Goal: Communication & Community: Answer question/provide support

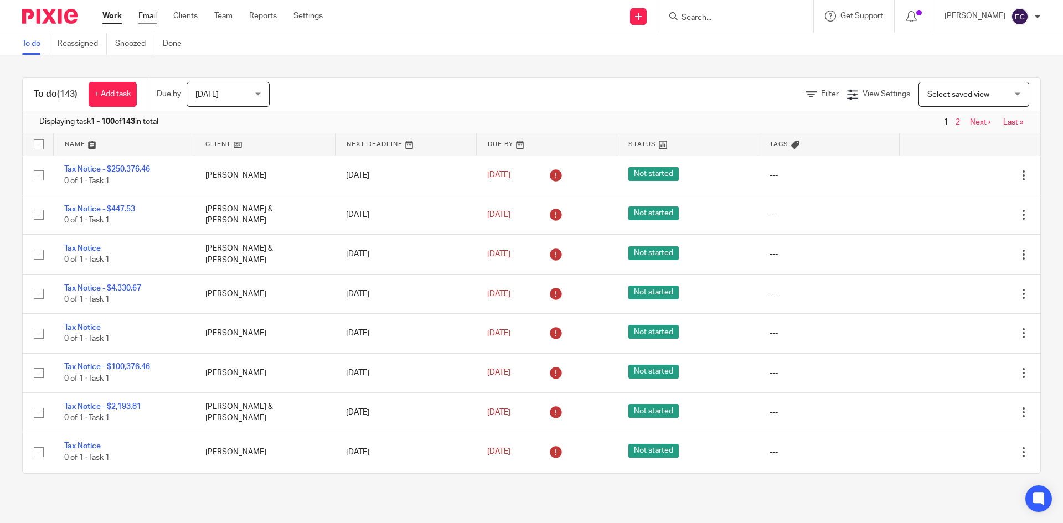
click at [143, 13] on link "Email" at bounding box center [147, 16] width 18 height 11
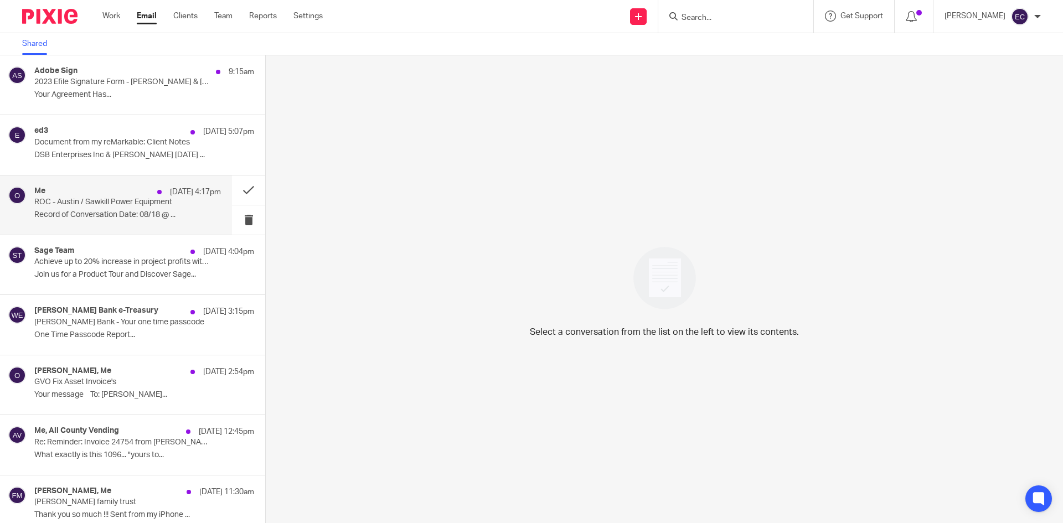
click at [120, 202] on p "ROC - Austin / Sawkill Power Equipment" at bounding box center [109, 202] width 150 height 9
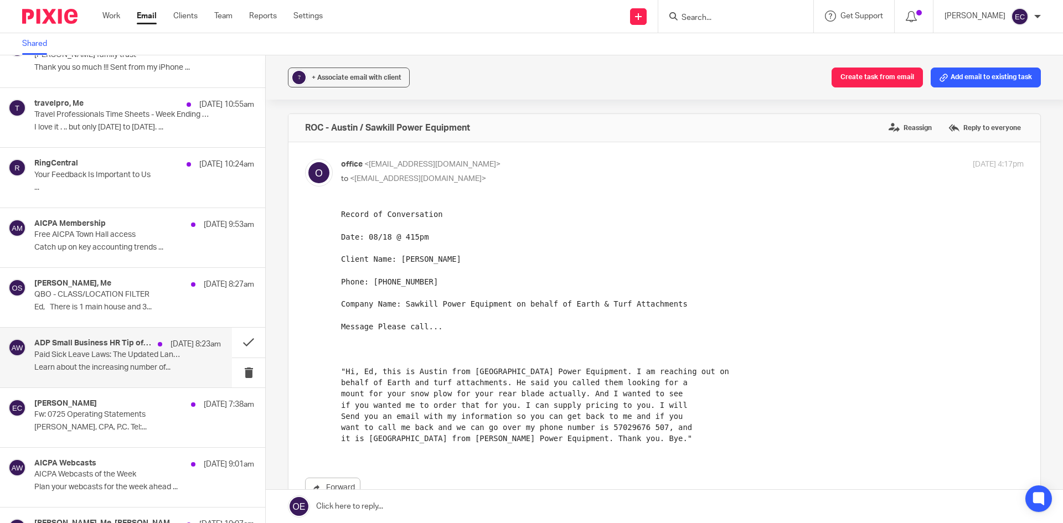
scroll to position [446, 0]
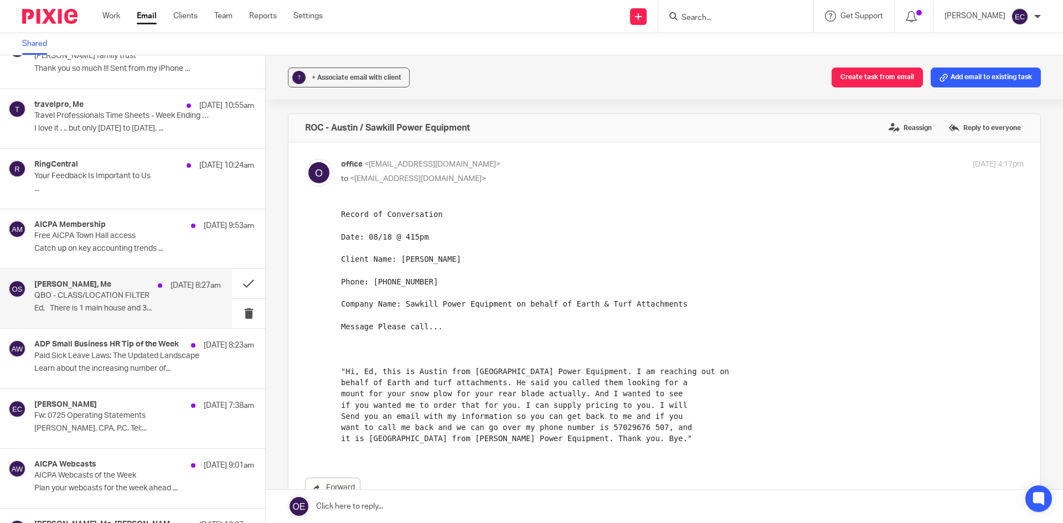
click at [117, 295] on p "QBO - CLASS/LOCATION FILTER" at bounding box center [109, 295] width 150 height 9
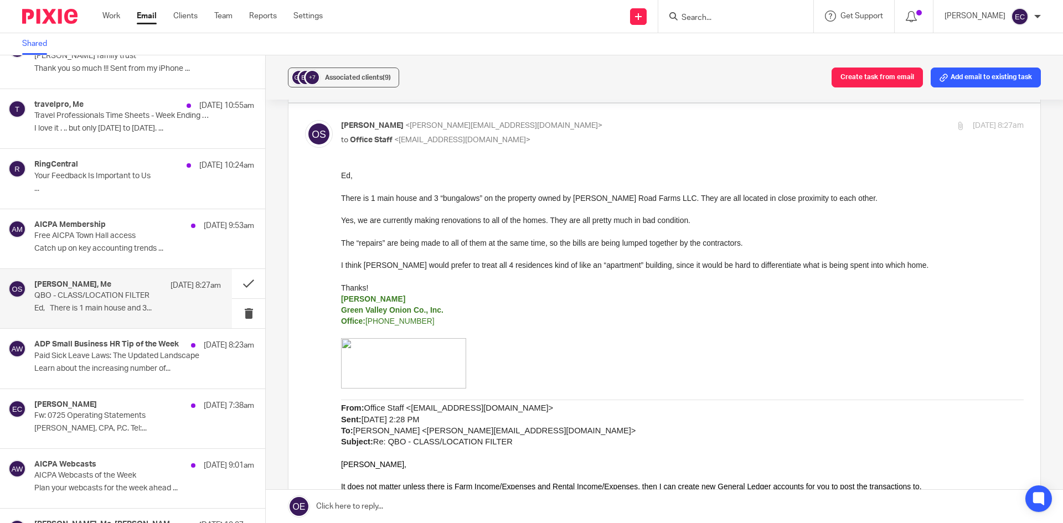
scroll to position [281, 0]
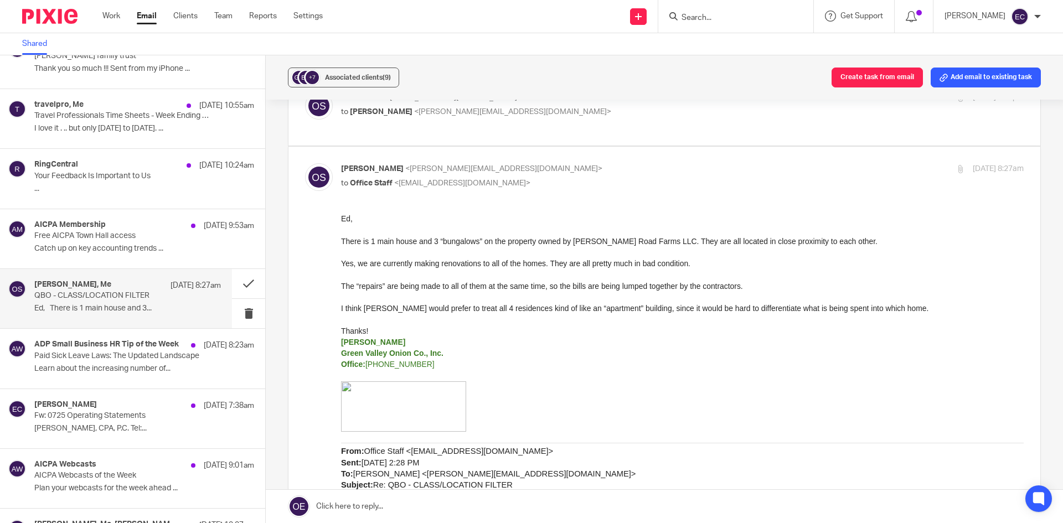
click at [842, 251] on p at bounding box center [682, 251] width 683 height 11
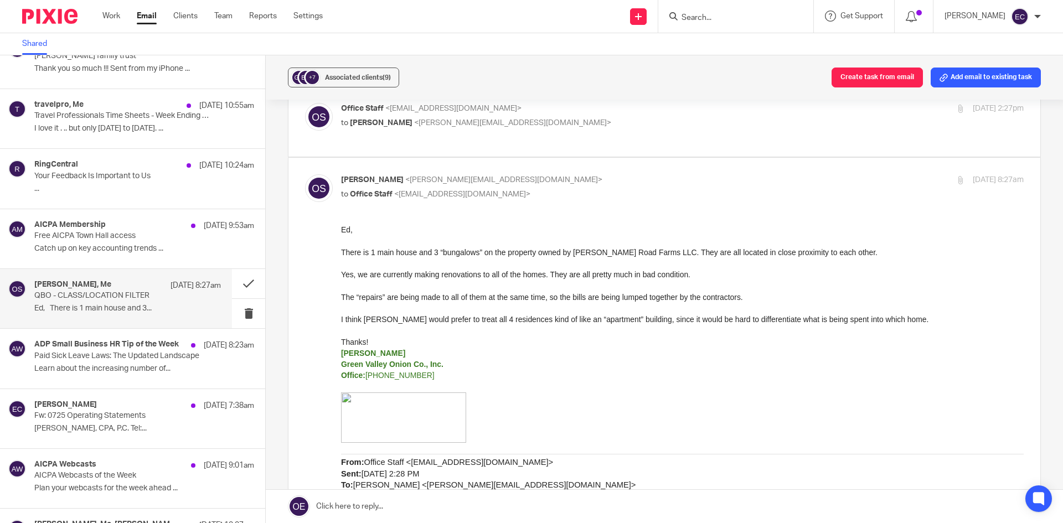
click at [347, 504] on link at bounding box center [665, 506] width 798 height 33
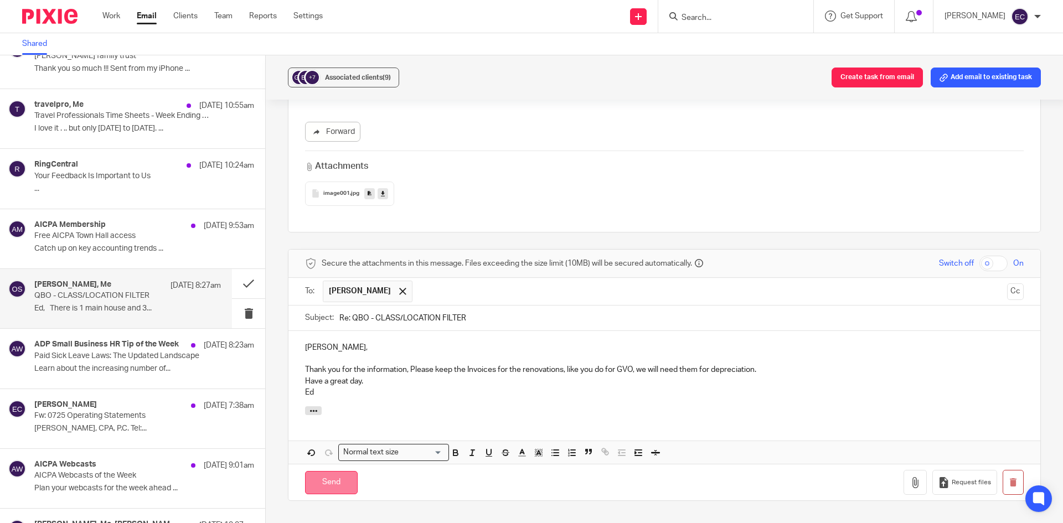
click at [333, 471] on input "Send" at bounding box center [331, 483] width 53 height 24
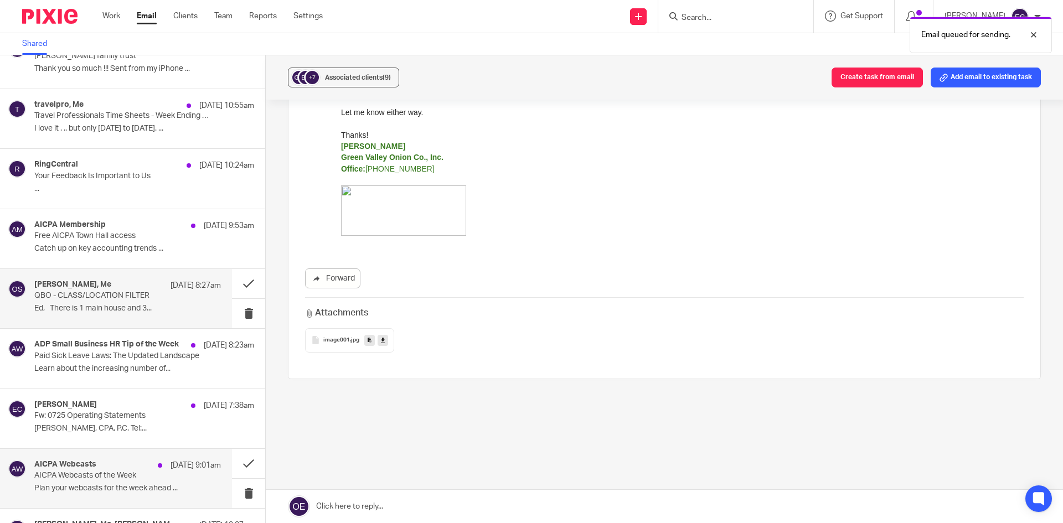
scroll to position [1364, 0]
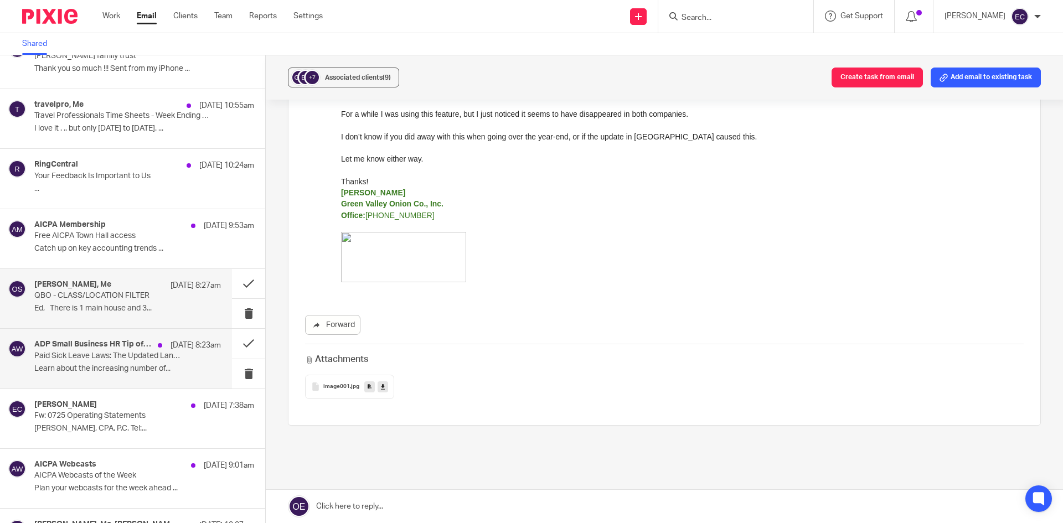
click at [99, 358] on p "Paid Sick Leave Laws: The Updated Landscape" at bounding box center [109, 356] width 150 height 9
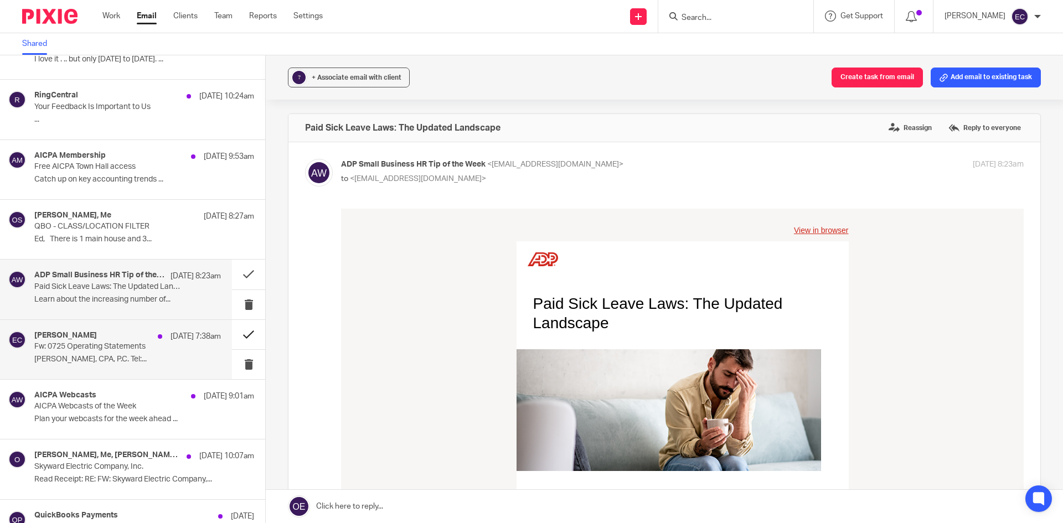
scroll to position [514, 0]
click at [245, 308] on button at bounding box center [248, 306] width 33 height 29
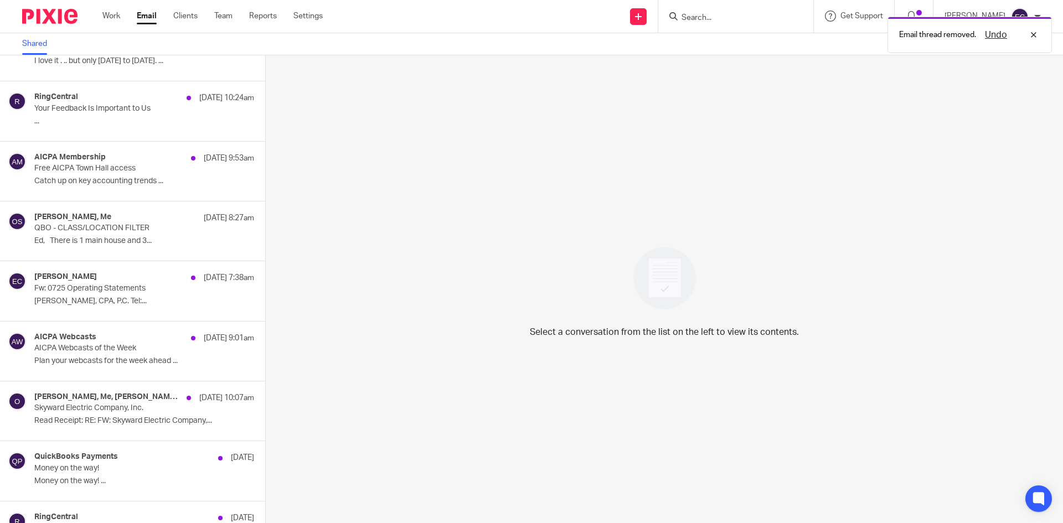
drag, startPoint x: 264, startPoint y: 279, endPoint x: 264, endPoint y: 297, distance: 18.3
click at [266, 297] on div "Select a conversation from the list on the left to view its contents." at bounding box center [665, 289] width 798 height 468
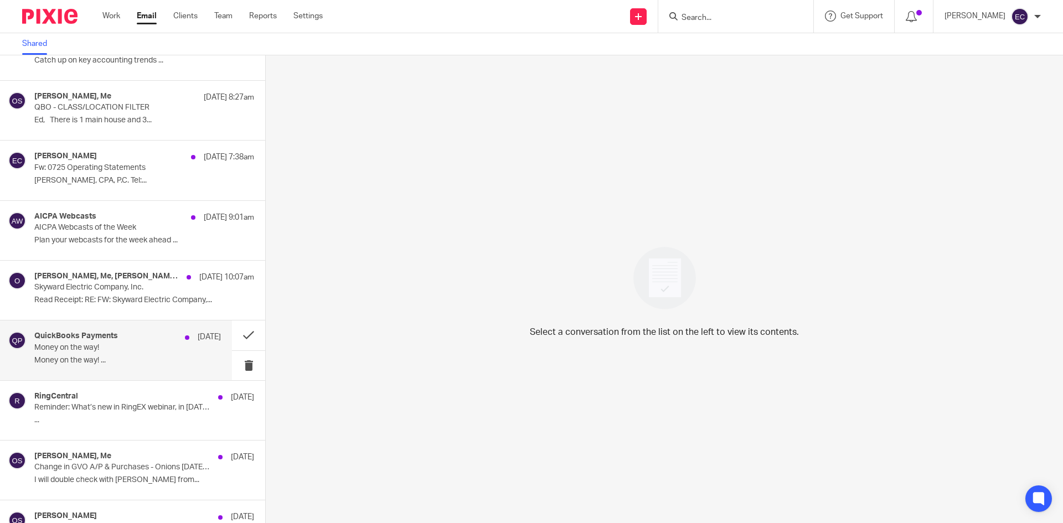
scroll to position [643, 0]
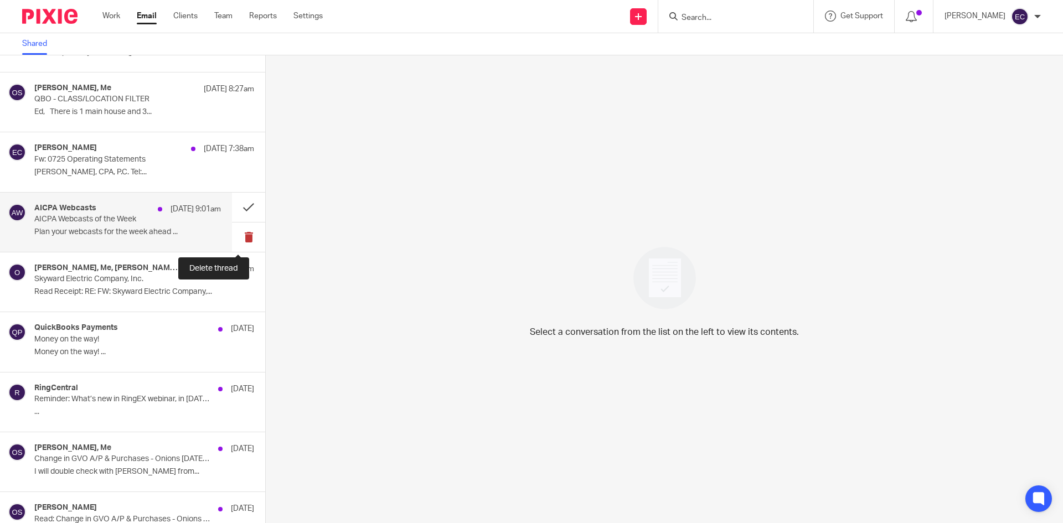
click at [238, 235] on button at bounding box center [248, 237] width 33 height 29
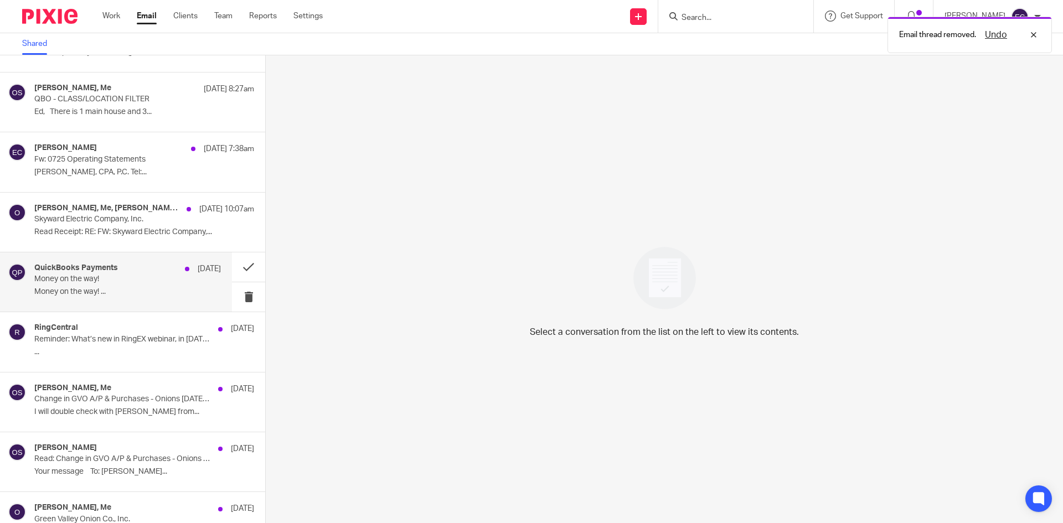
click at [104, 292] on p "Money on the way! ..." at bounding box center [127, 291] width 187 height 9
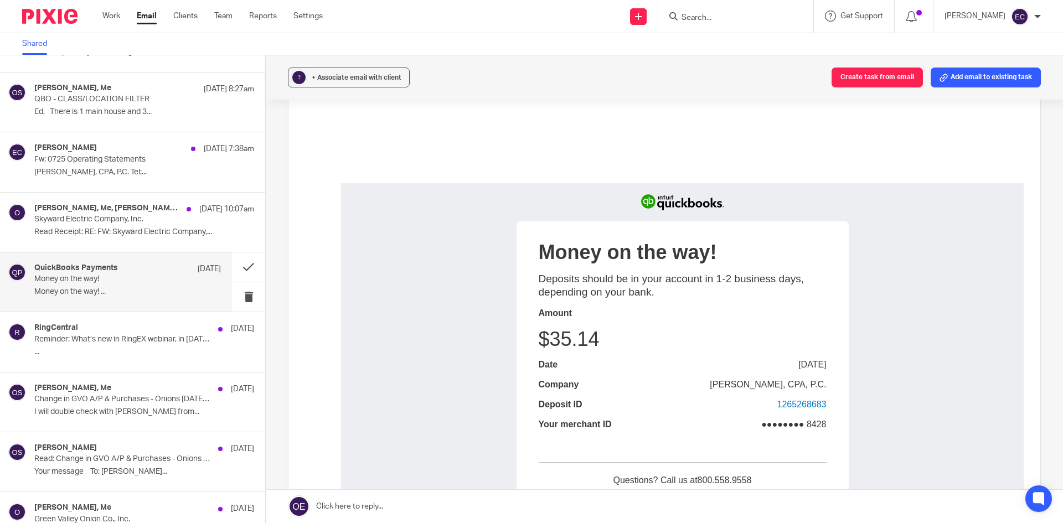
scroll to position [207, 0]
click at [242, 265] on button at bounding box center [248, 267] width 33 height 29
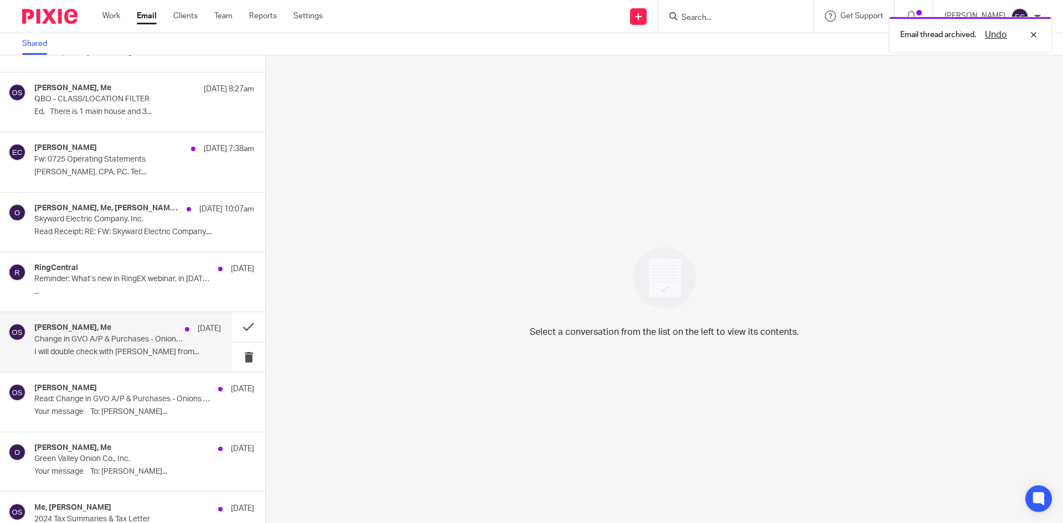
click at [142, 337] on p "Change in GVO A/P & Purchases - Onions 6/30/24 to 6/30/25" at bounding box center [109, 339] width 150 height 9
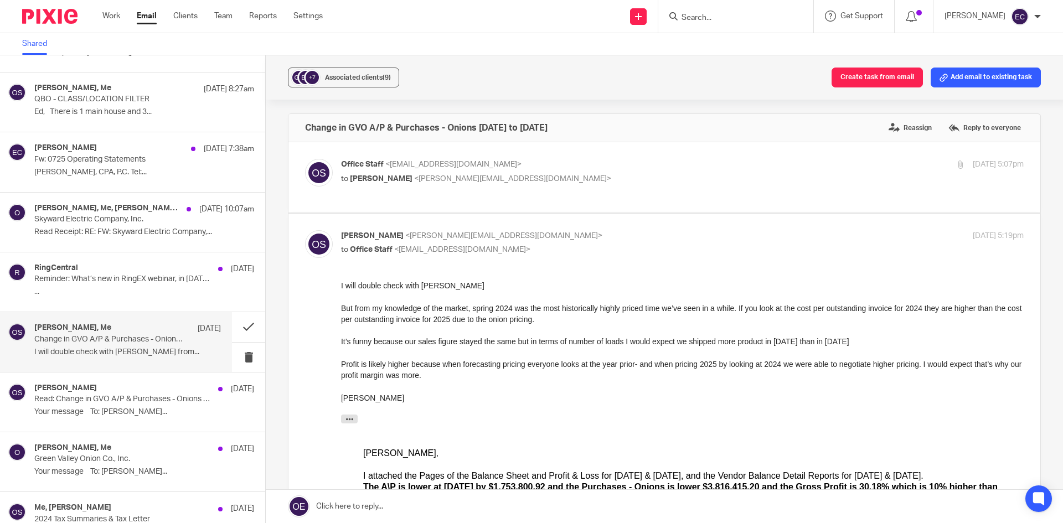
scroll to position [0, 0]
click at [353, 503] on link at bounding box center [665, 506] width 798 height 33
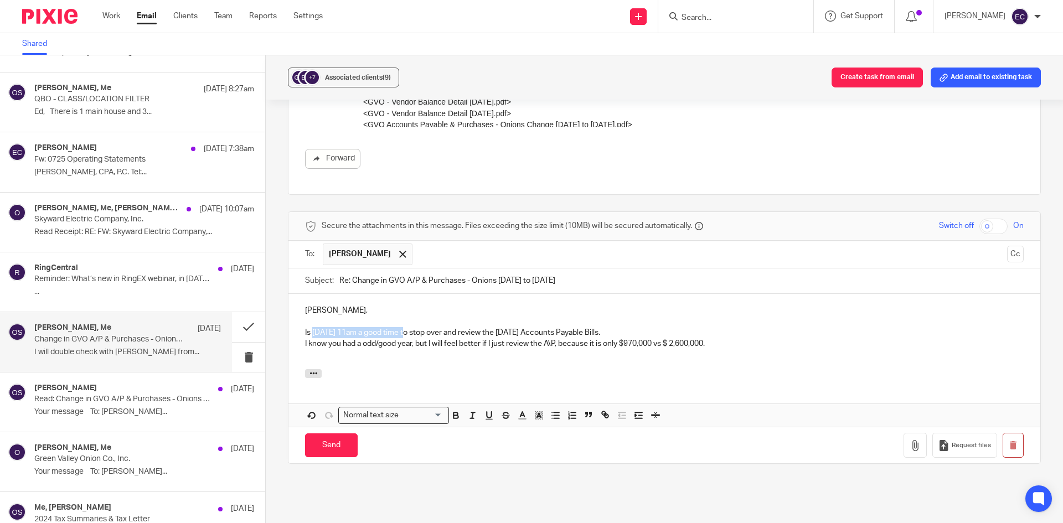
drag, startPoint x: 312, startPoint y: 323, endPoint x: 405, endPoint y: 319, distance: 93.1
click at [405, 327] on p "Is Thursday 2/21/25 at 11am a good time to stop over and review the 6/30/25 Acc…" at bounding box center [664, 332] width 719 height 11
click at [457, 410] on icon "button" at bounding box center [456, 415] width 10 height 10
click at [473, 369] on div at bounding box center [665, 375] width 752 height 12
click at [720, 338] on p "I know you had a odd/good year, but I will feel better if I just review the A\P…" at bounding box center [664, 343] width 719 height 11
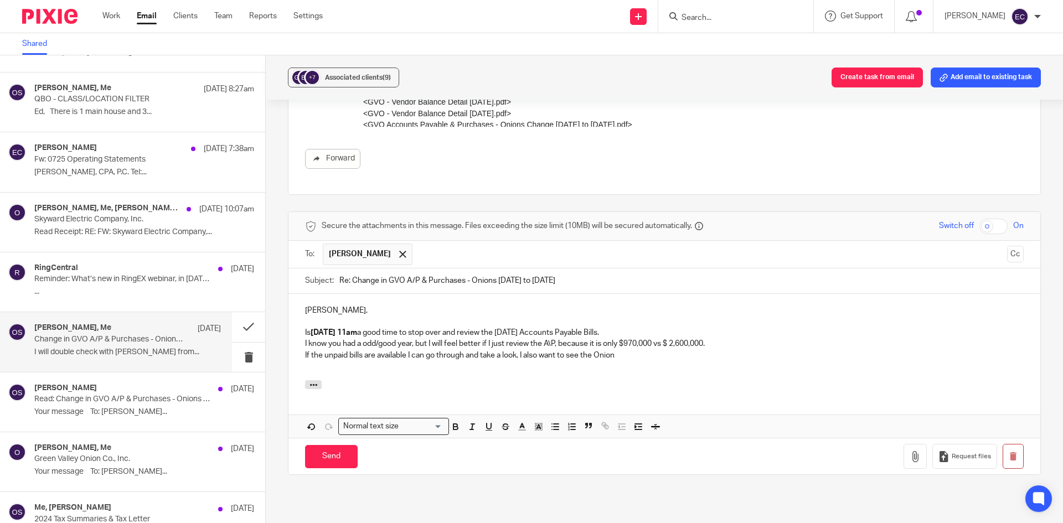
drag, startPoint x: 345, startPoint y: 347, endPoint x: 352, endPoint y: 337, distance: 12.4
click at [346, 350] on p "If the unpaid bills are available I can go through and take a look, I also want…" at bounding box center [664, 355] width 719 height 11
click at [650, 350] on p "If the unpaid Onion bills are available I can go through and take a look, I als…" at bounding box center [664, 355] width 719 height 11
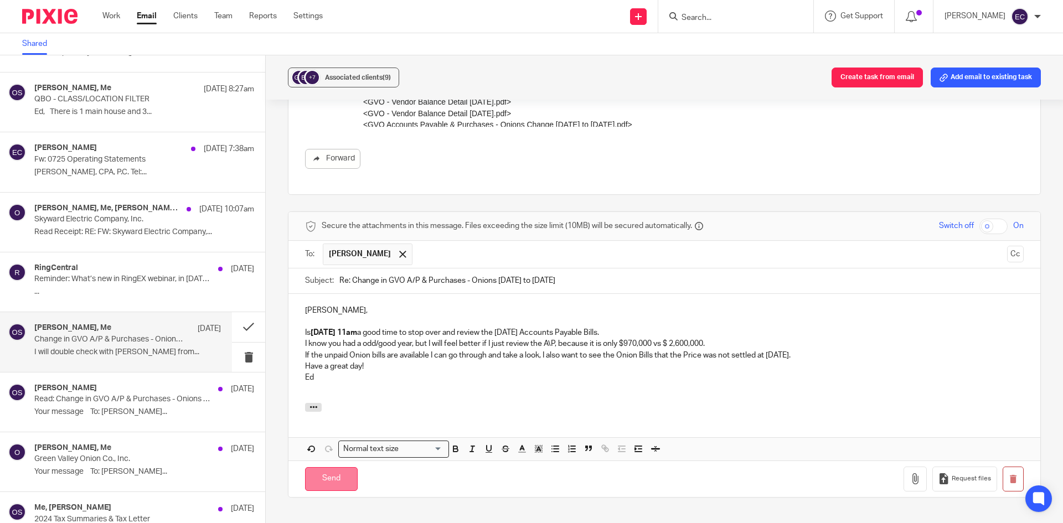
click at [333, 472] on input "Send" at bounding box center [331, 479] width 53 height 24
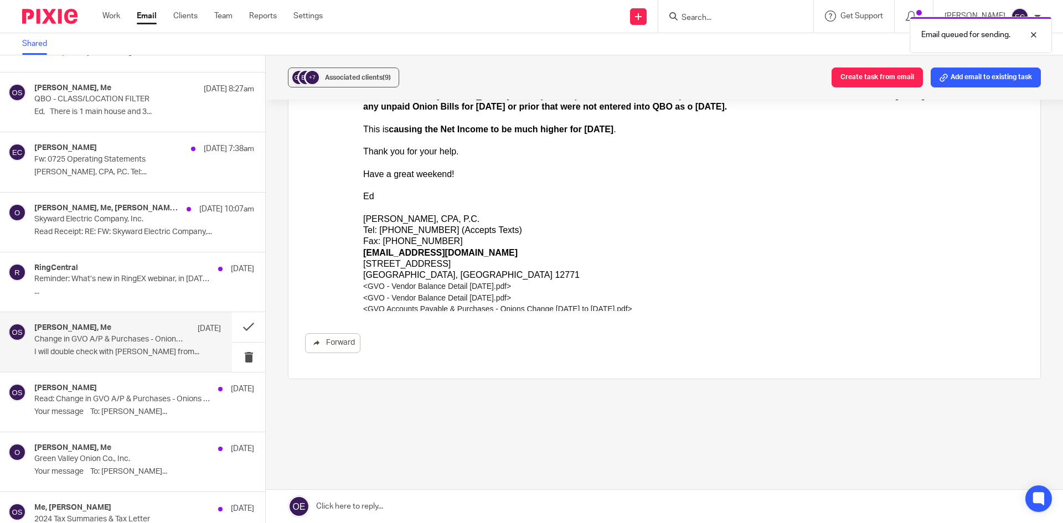
scroll to position [417, 0]
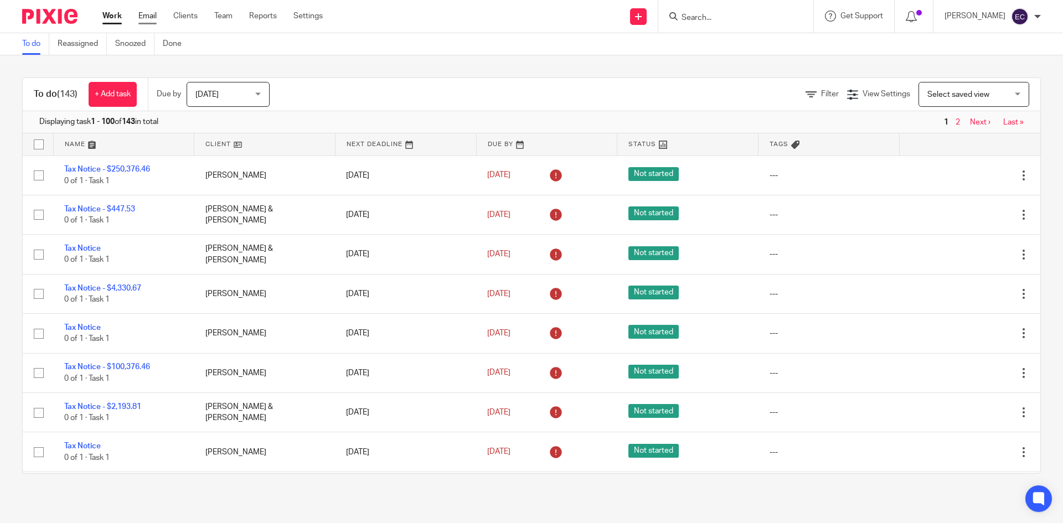
click at [146, 16] on link "Email" at bounding box center [147, 16] width 18 height 11
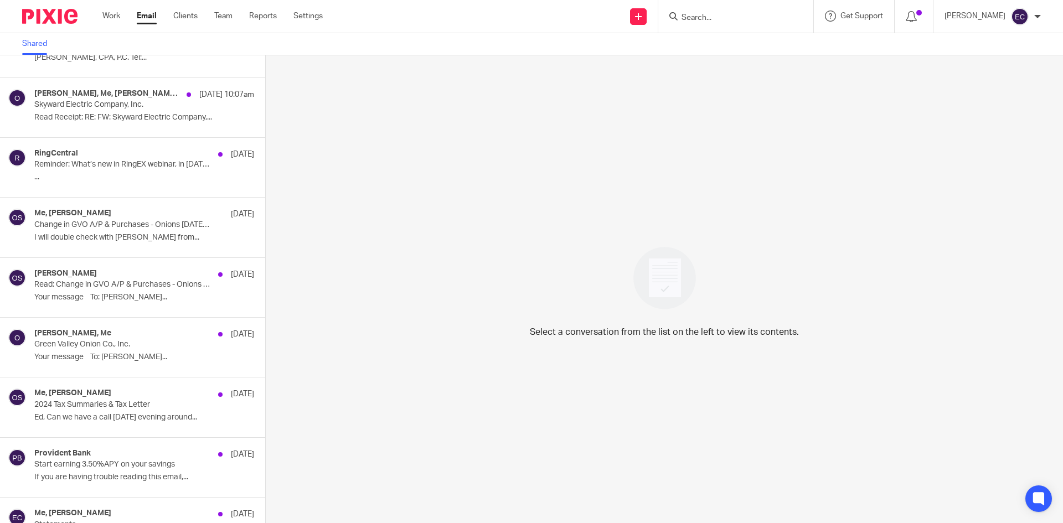
scroll to position [762, 0]
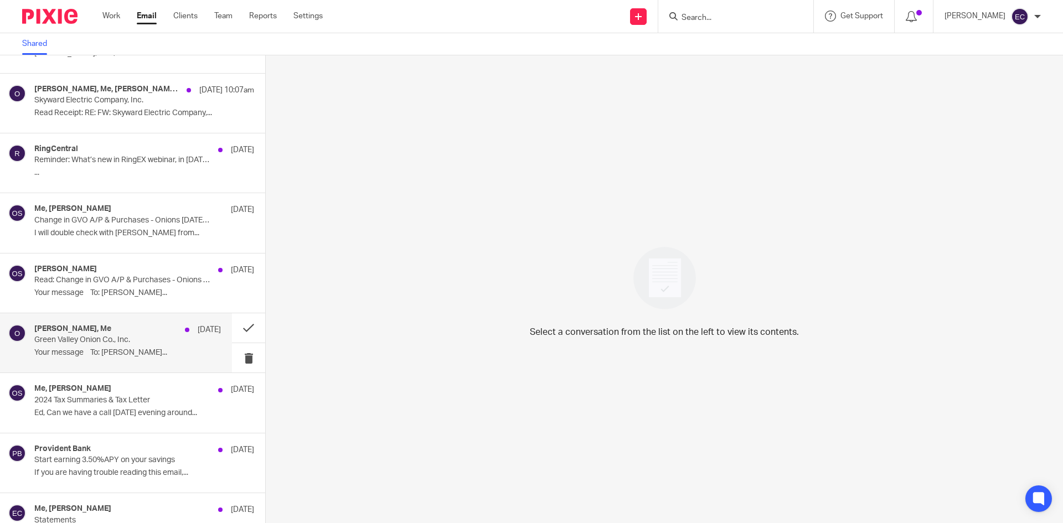
click at [124, 338] on p "Green Valley Onion Co., Inc." at bounding box center [109, 340] width 150 height 9
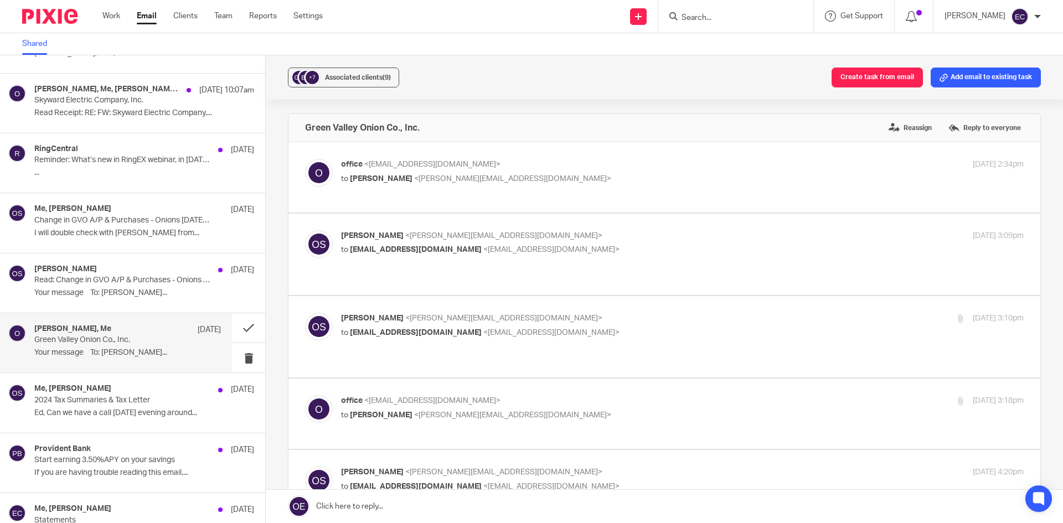
scroll to position [0, 0]
drag, startPoint x: 1049, startPoint y: 189, endPoint x: 1054, endPoint y: 229, distance: 39.7
click at [1054, 229] on div "+7 Associated clients (9) Create task from email Add email to existing task Gre…" at bounding box center [665, 289] width 798 height 468
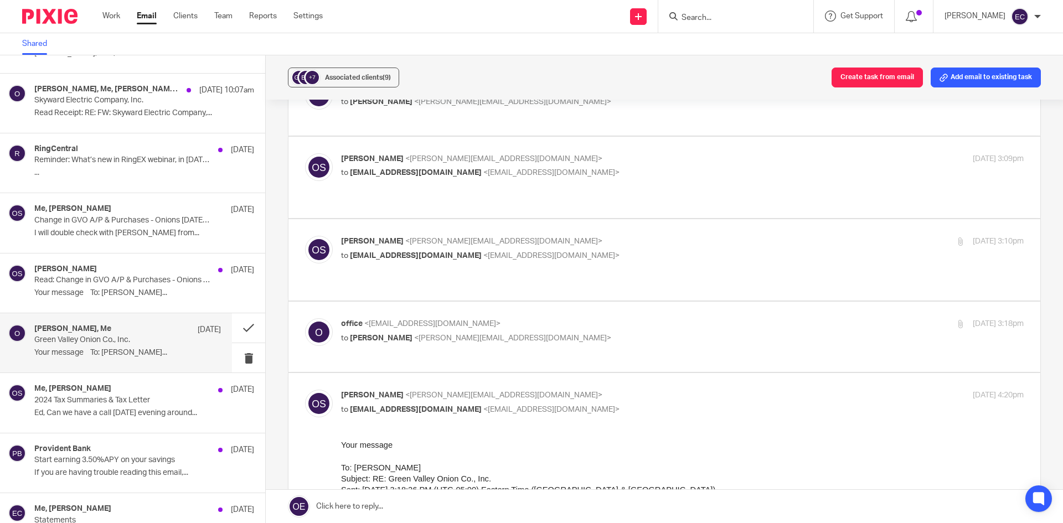
scroll to position [70, 0]
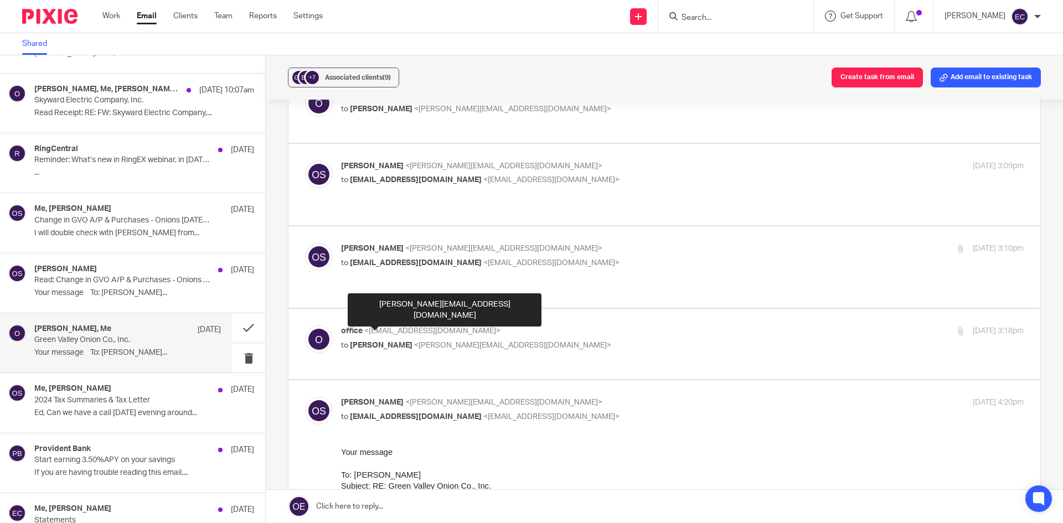
click at [387, 342] on span "Olivia Sobiech" at bounding box center [381, 346] width 63 height 8
checkbox input "true"
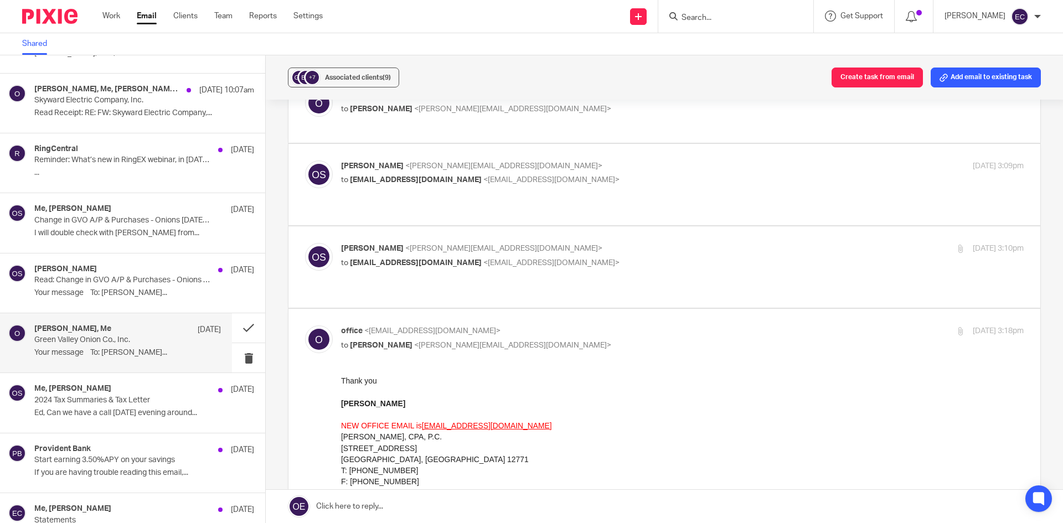
scroll to position [0, 0]
click at [395, 258] on p "to office@erccpa.com <office@erccpa.com>" at bounding box center [568, 264] width 455 height 12
checkbox input "true"
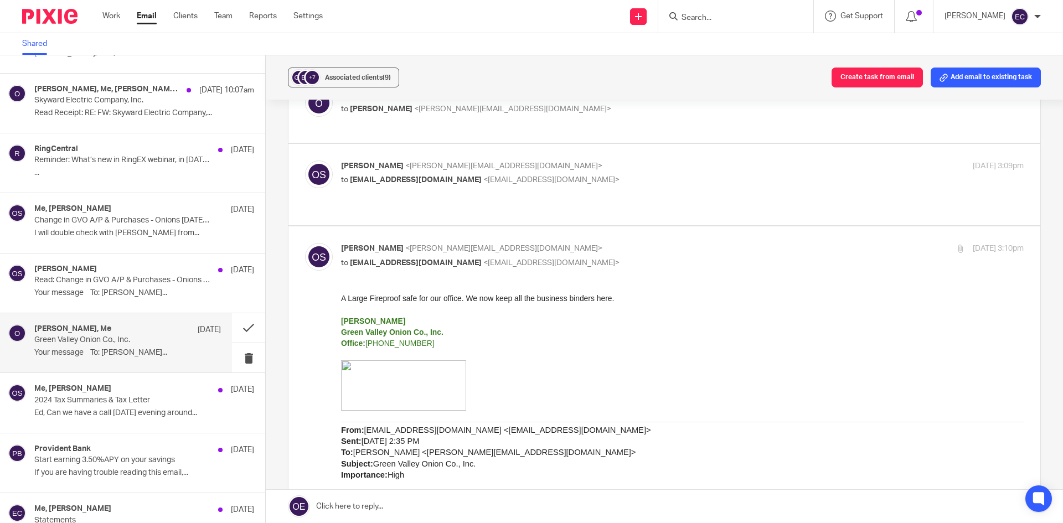
click at [389, 208] on div "Olivia Sobiech <olivia@greenvalleyonion.com> to office@erccpa.com <office@erccp…" at bounding box center [664, 185] width 719 height 48
click at [393, 187] on div "Olivia Sobiech <olivia@greenvalleyonion.com> to office@erccpa.com <office@erccp…" at bounding box center [682, 175] width 683 height 28
checkbox input "true"
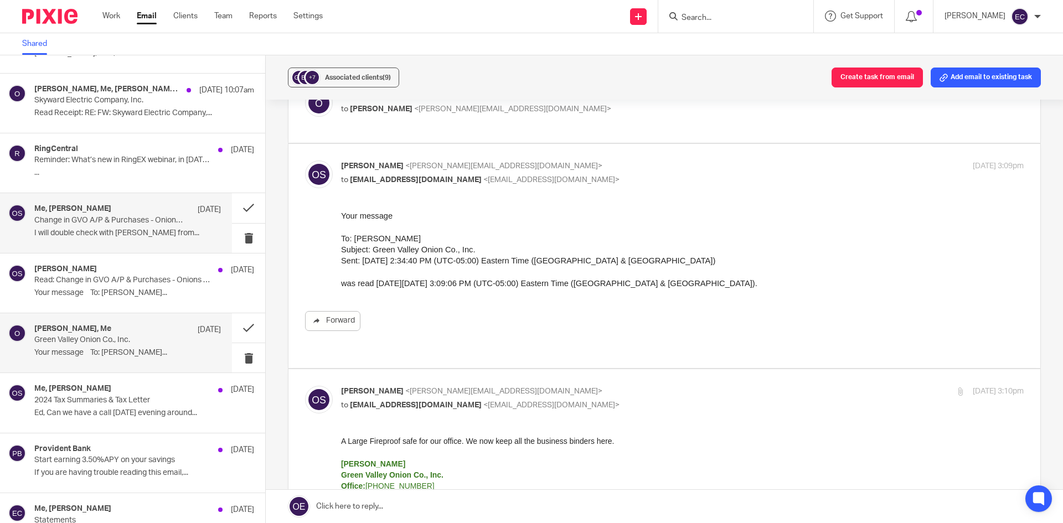
click at [147, 230] on p "I will double check with Katie But from..." at bounding box center [127, 233] width 187 height 9
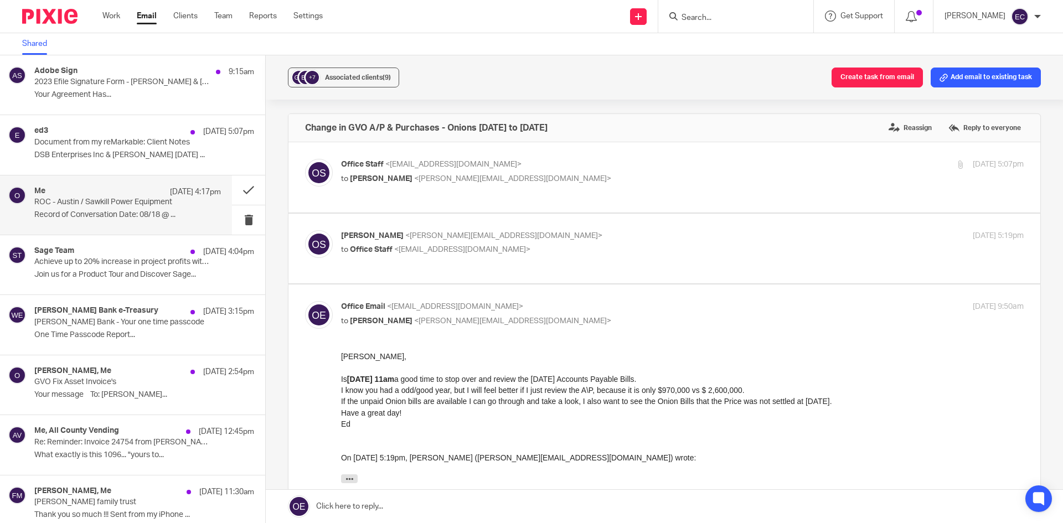
click at [156, 204] on p "ROC - Austin / Sawkill Power Equipment" at bounding box center [109, 202] width 150 height 9
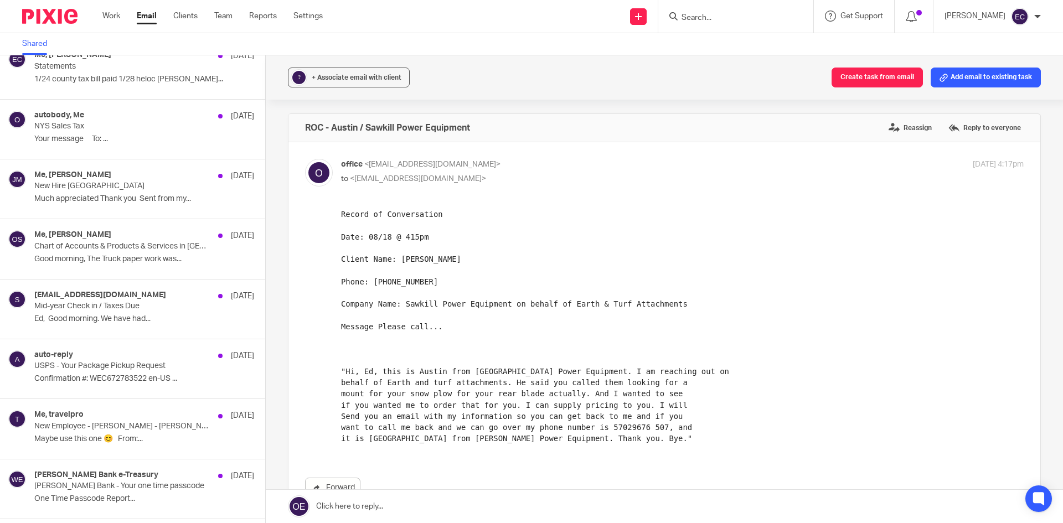
scroll to position [1219, 0]
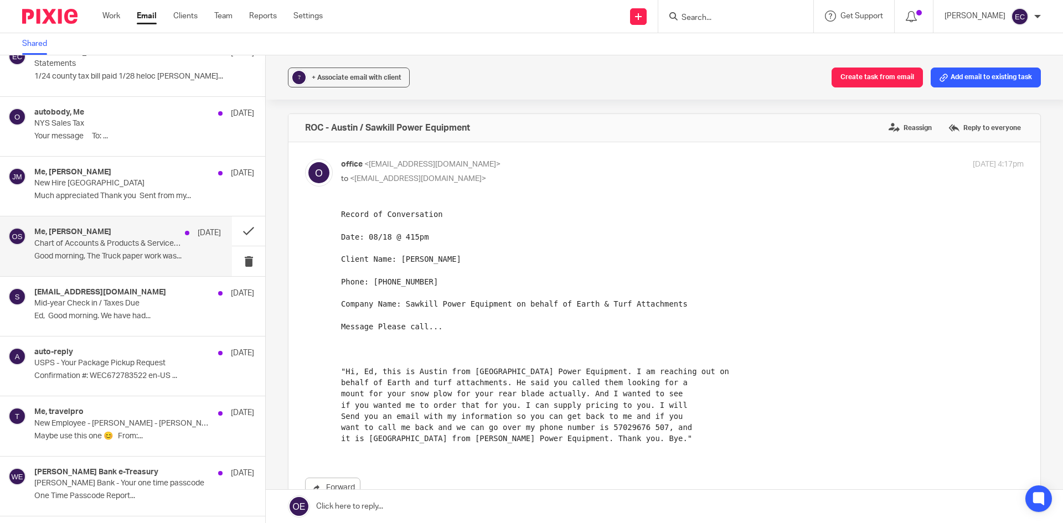
click at [151, 243] on p "Chart of Accounts & Products & Services in QBO" at bounding box center [109, 243] width 150 height 9
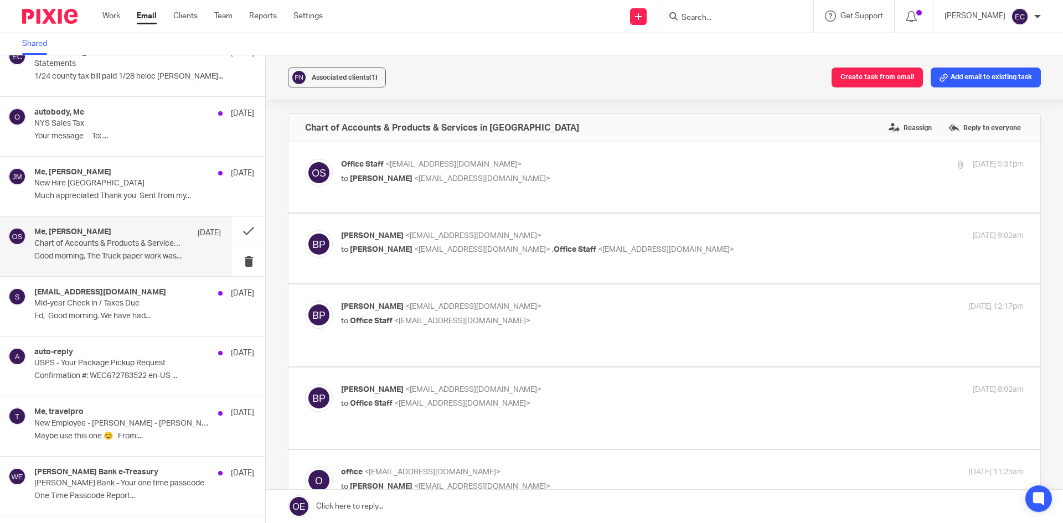
scroll to position [0, 0]
